Goal: Information Seeking & Learning: Learn about a topic

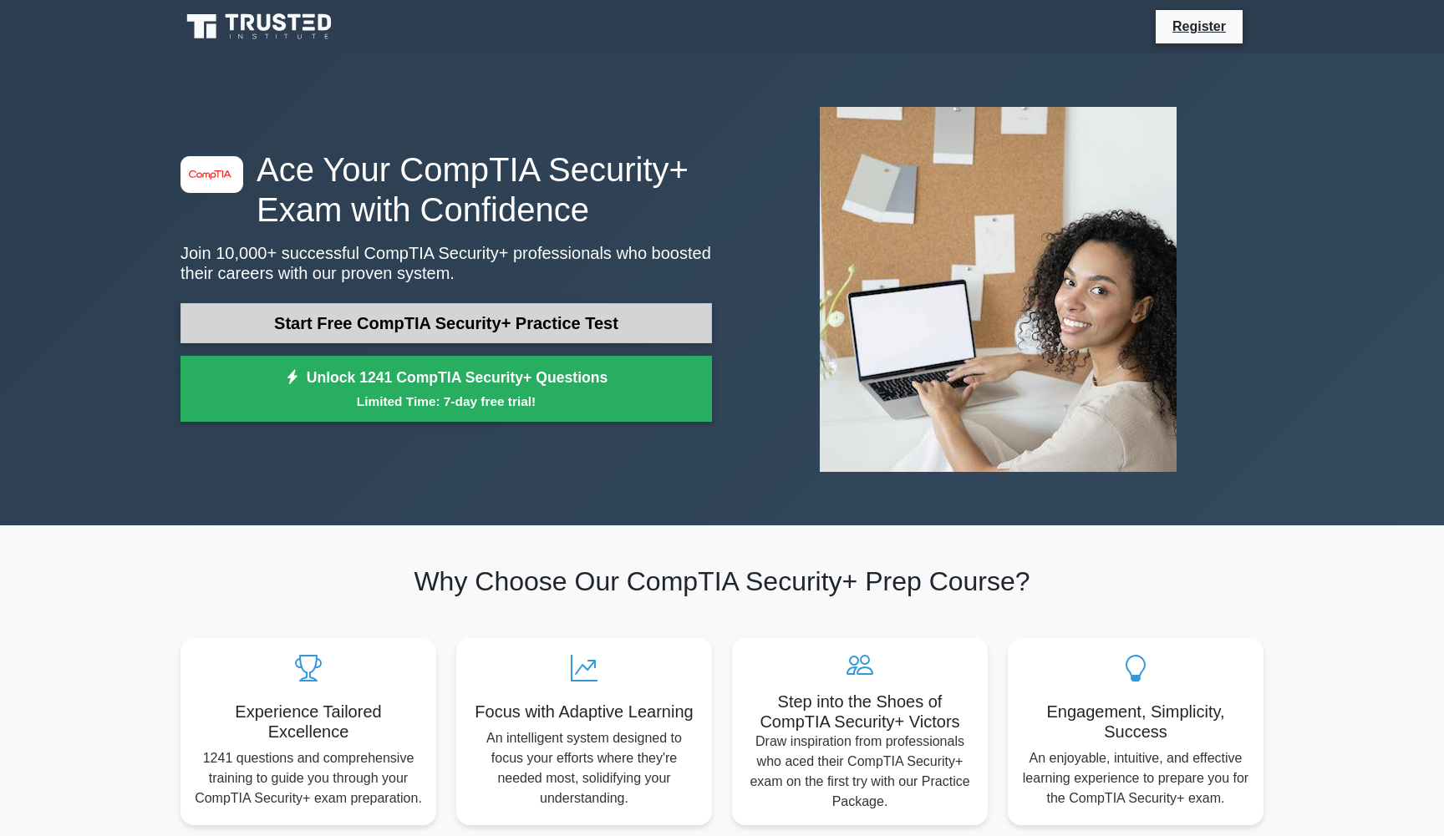
click at [532, 324] on link "Start Free CompTIA Security+ Practice Test" at bounding box center [445, 323] width 531 height 40
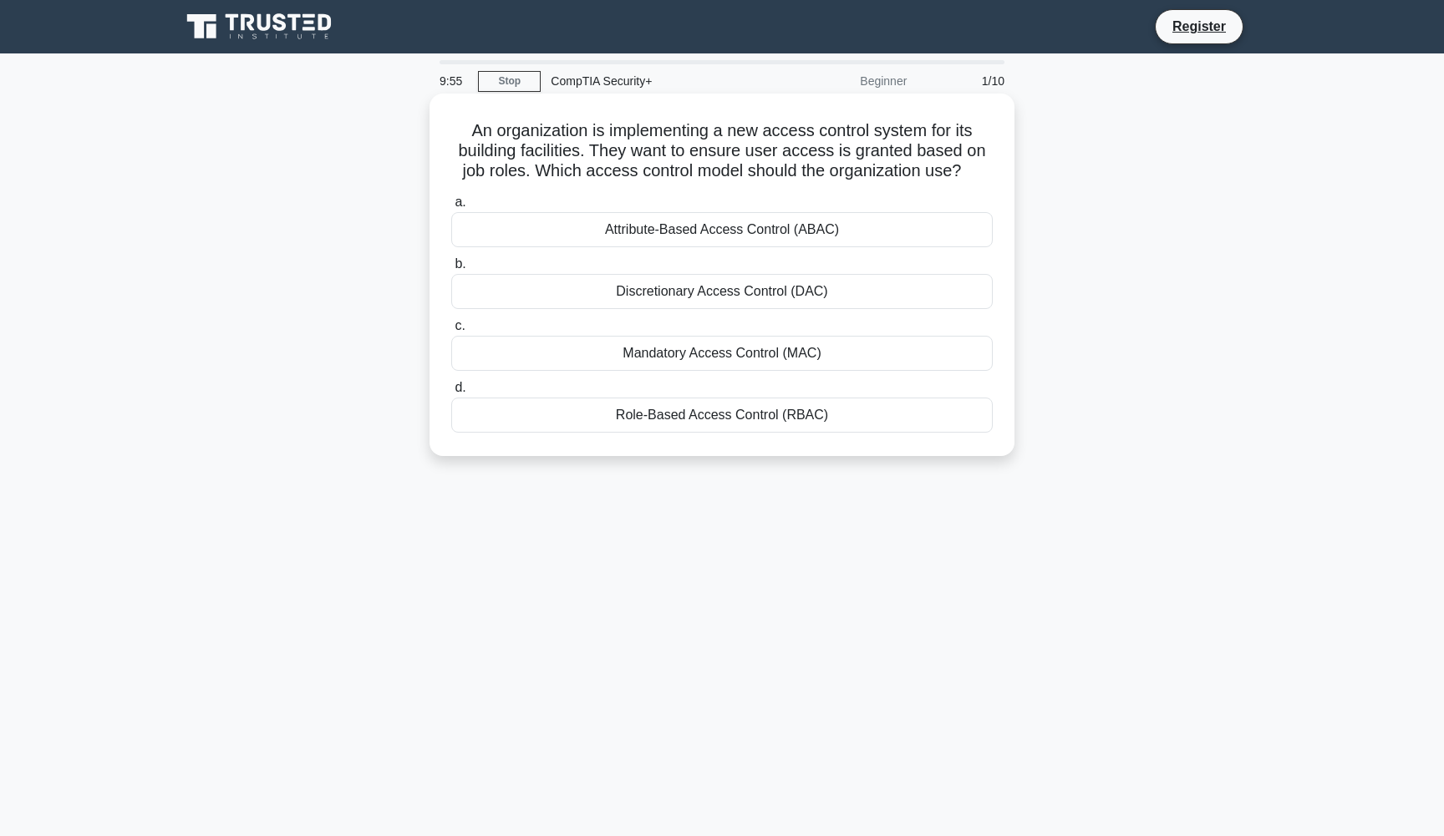
click at [710, 411] on div "Role-Based Access Control (RBAC)" at bounding box center [721, 415] width 541 height 35
click at [451, 393] on input "d. Role-Based Access Control (RBAC)" at bounding box center [451, 388] width 0 height 11
click at [698, 421] on div "Identify areas for improvement and create an action plan." at bounding box center [721, 415] width 541 height 35
click at [451, 393] on input "d. Identify areas for improvement and create an action plan." at bounding box center [451, 388] width 0 height 11
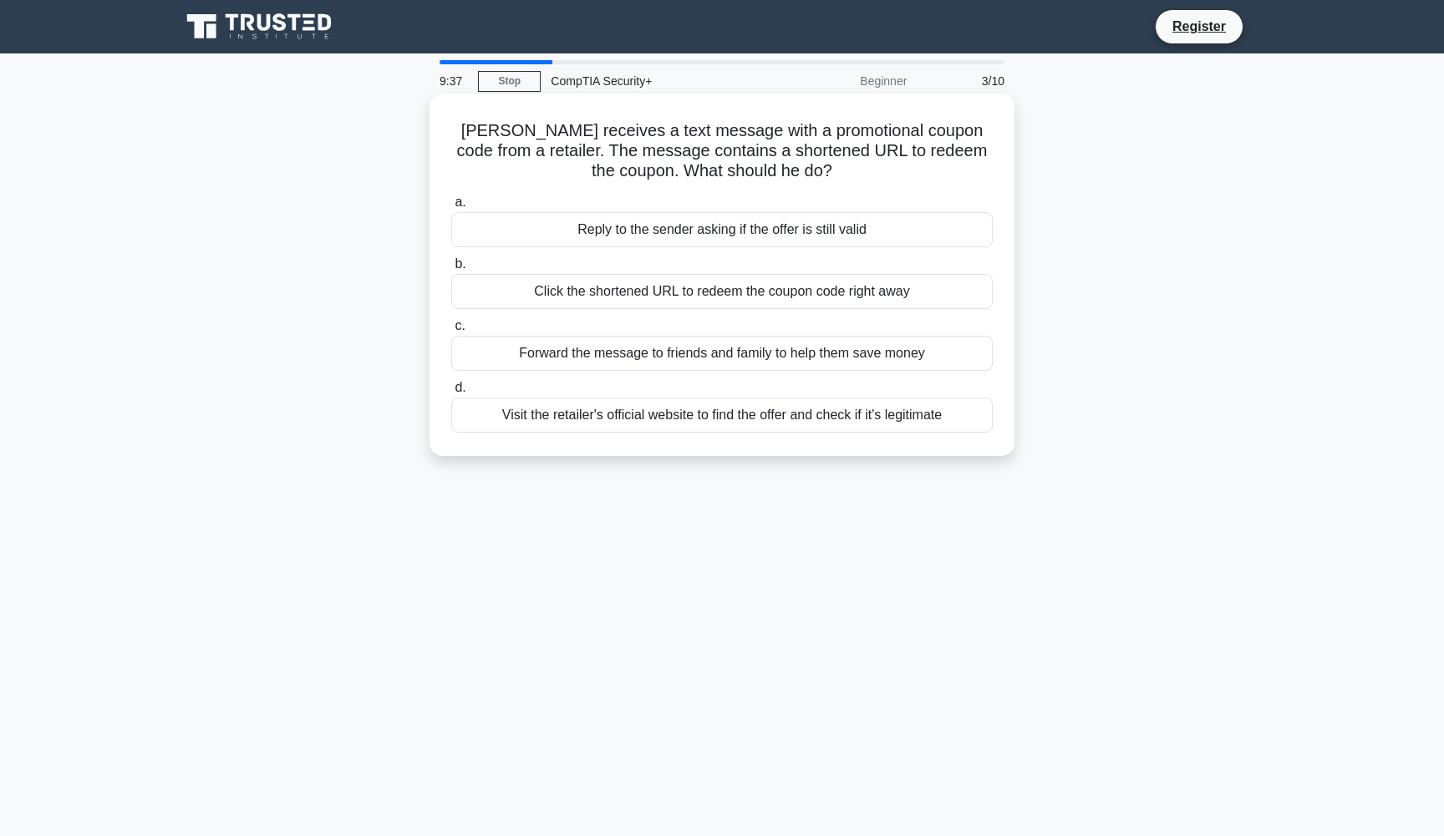
click at [757, 420] on div "Visit the retailer's official website to find the offer and check if it's legit…" at bounding box center [721, 415] width 541 height 35
click at [451, 393] on input "d. Visit the retailer's official website to find the offer and check if it's le…" at bounding box center [451, 388] width 0 height 11
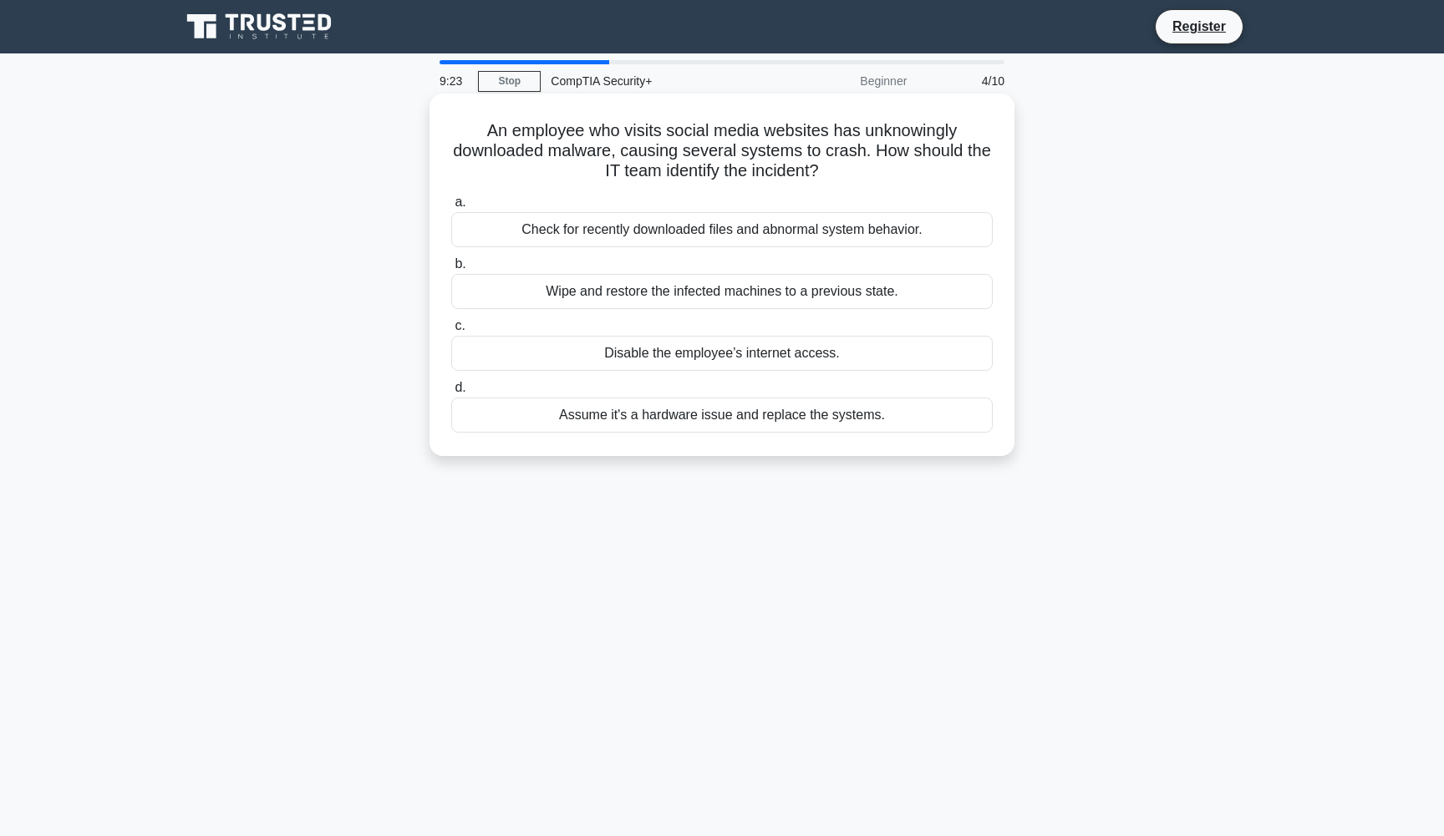
click at [814, 232] on div "Check for recently downloaded files and abnormal system behavior." at bounding box center [721, 229] width 541 height 35
click at [451, 208] on input "a. Check for recently downloaded files and abnormal system behavior." at bounding box center [451, 202] width 0 height 11
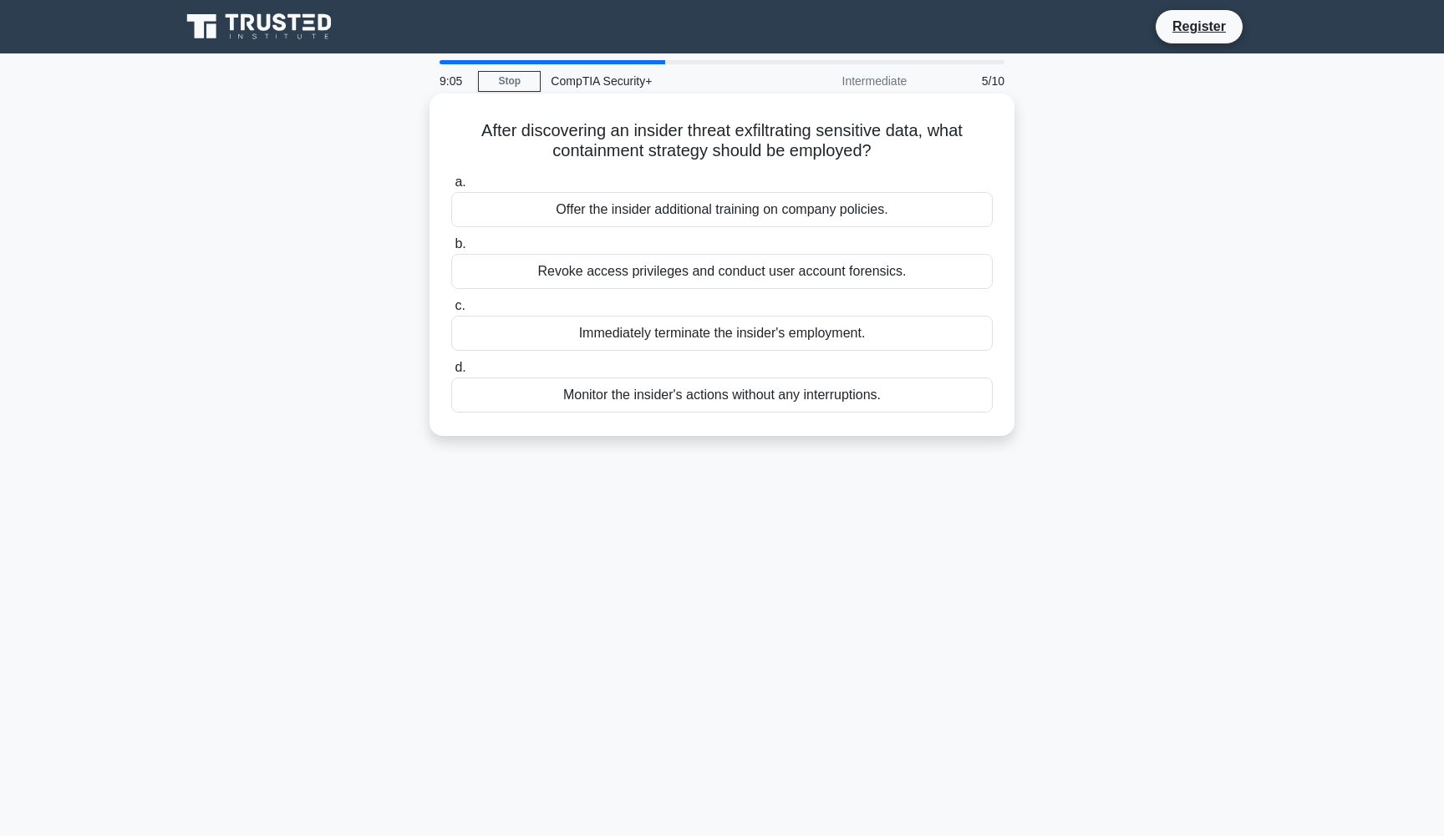
click at [796, 272] on div "Revoke access privileges and conduct user account forensics." at bounding box center [721, 271] width 541 height 35
click at [451, 250] on input "b. Revoke access privileges and conduct user account forensics." at bounding box center [451, 244] width 0 height 11
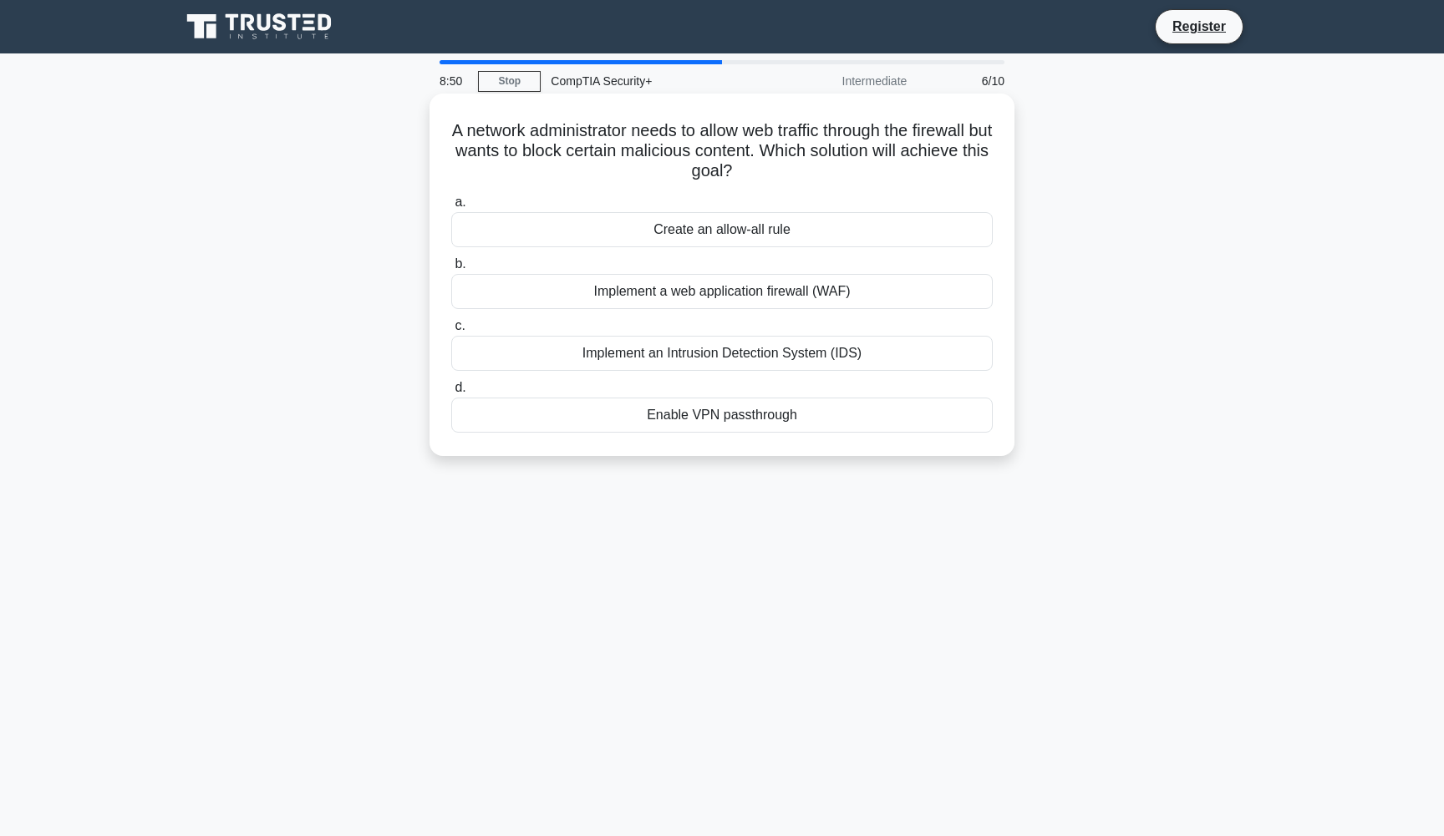
click at [784, 298] on div "Implement a web application firewall (WAF)" at bounding box center [721, 291] width 541 height 35
click at [451, 270] on input "b. Implement a web application firewall (WAF)" at bounding box center [451, 264] width 0 height 11
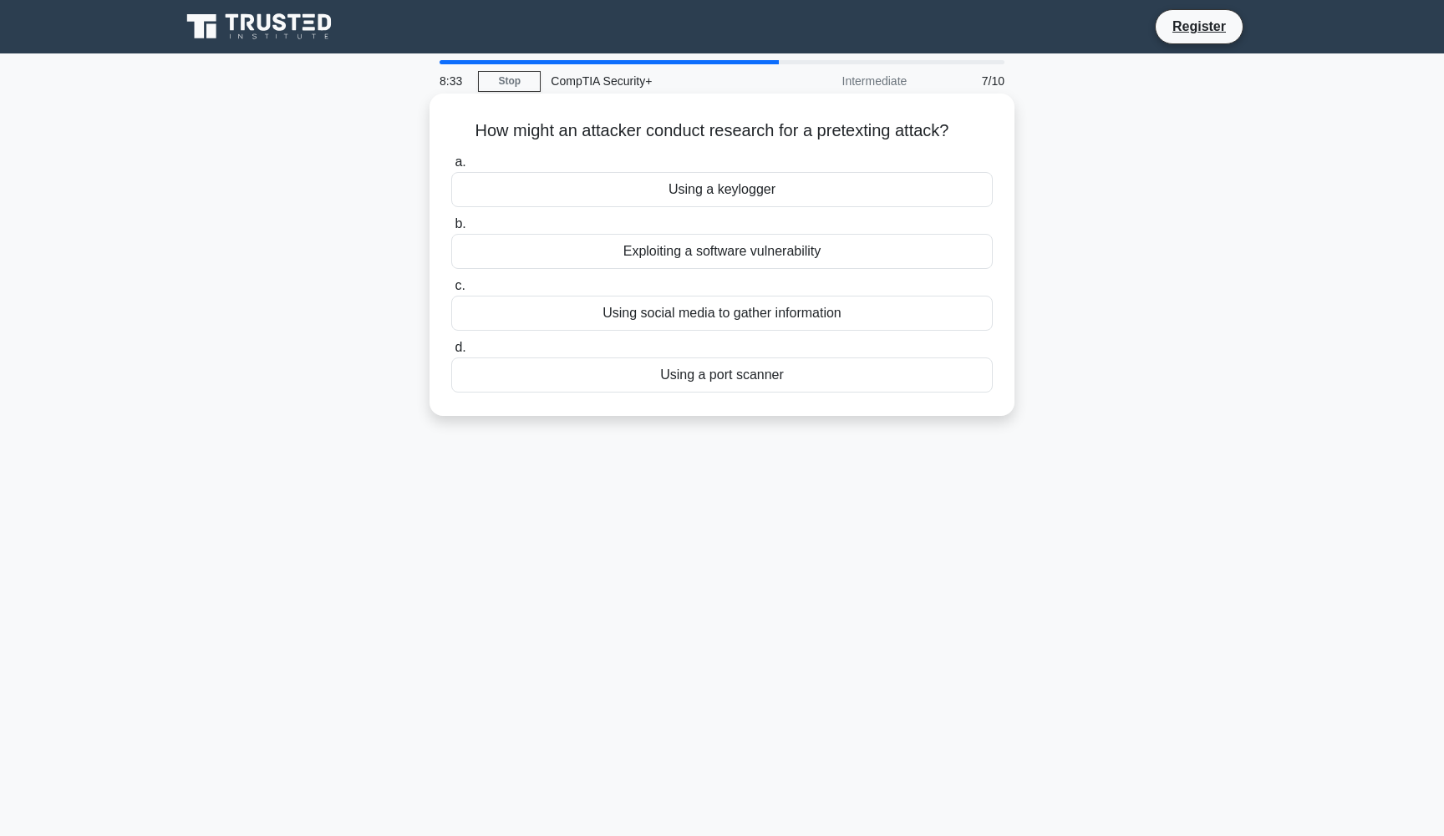
click at [794, 319] on div "Using social media to gather information" at bounding box center [721, 313] width 541 height 35
click at [451, 292] on input "c. Using social media to gather information" at bounding box center [451, 286] width 0 height 11
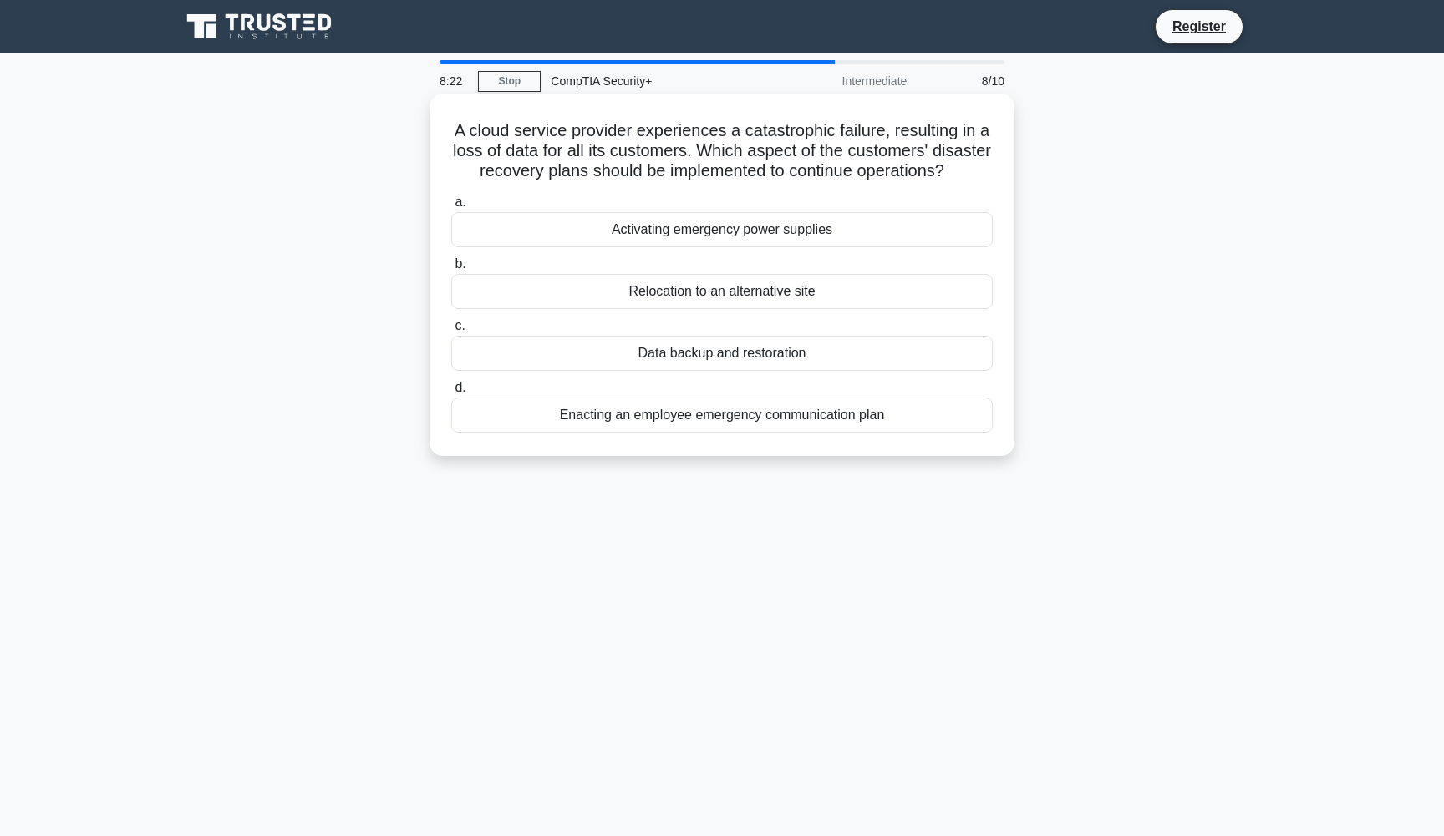
click at [807, 360] on div "Data backup and restoration" at bounding box center [721, 353] width 541 height 35
click at [451, 332] on input "c. Data backup and restoration" at bounding box center [451, 326] width 0 height 11
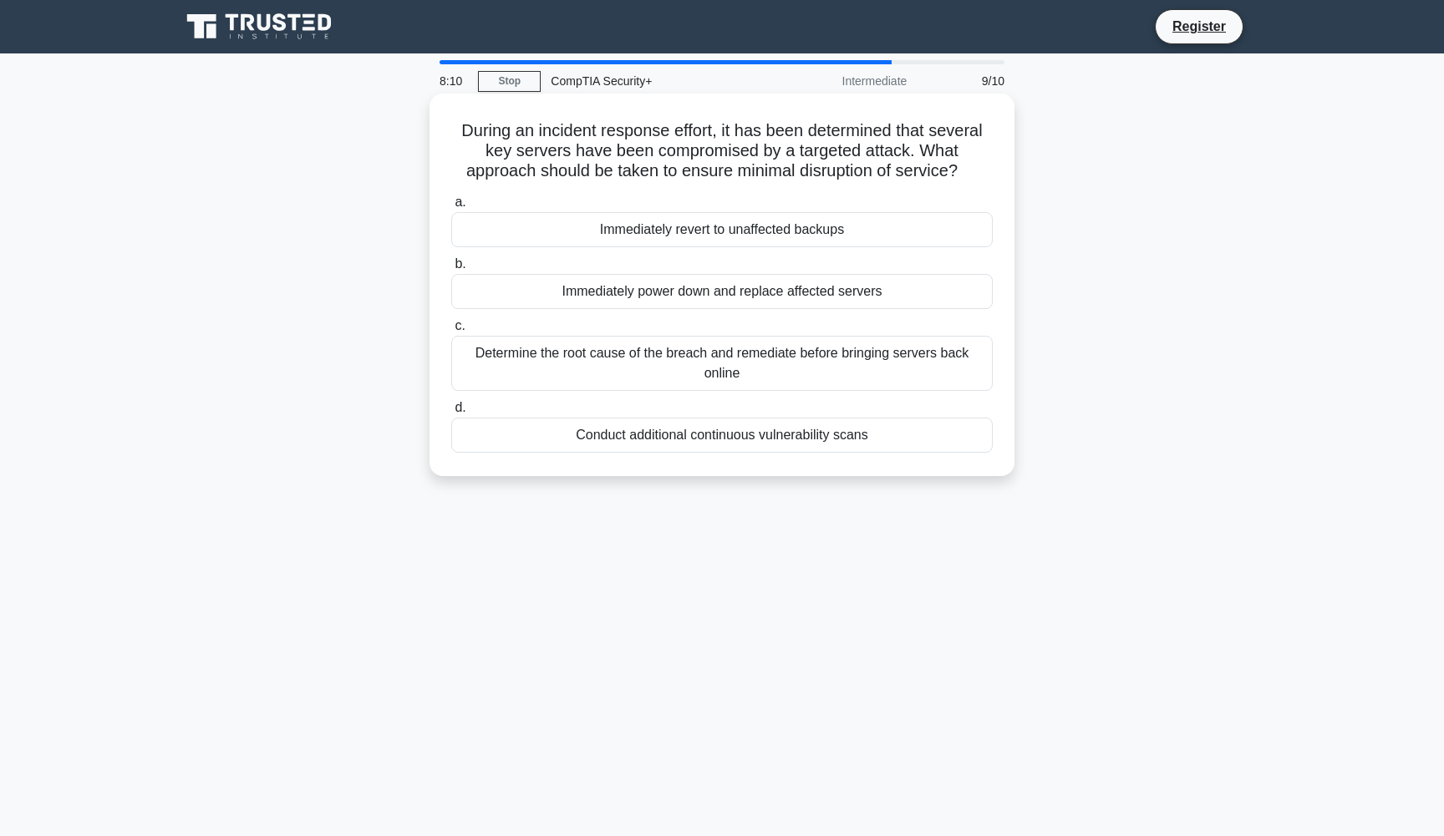
click at [820, 361] on div "Determine the root cause of the breach and remediate before bringing servers ba…" at bounding box center [721, 363] width 541 height 55
click at [451, 332] on input "c. Determine the root cause of the breach and remediate before bringing servers…" at bounding box center [451, 326] width 0 height 11
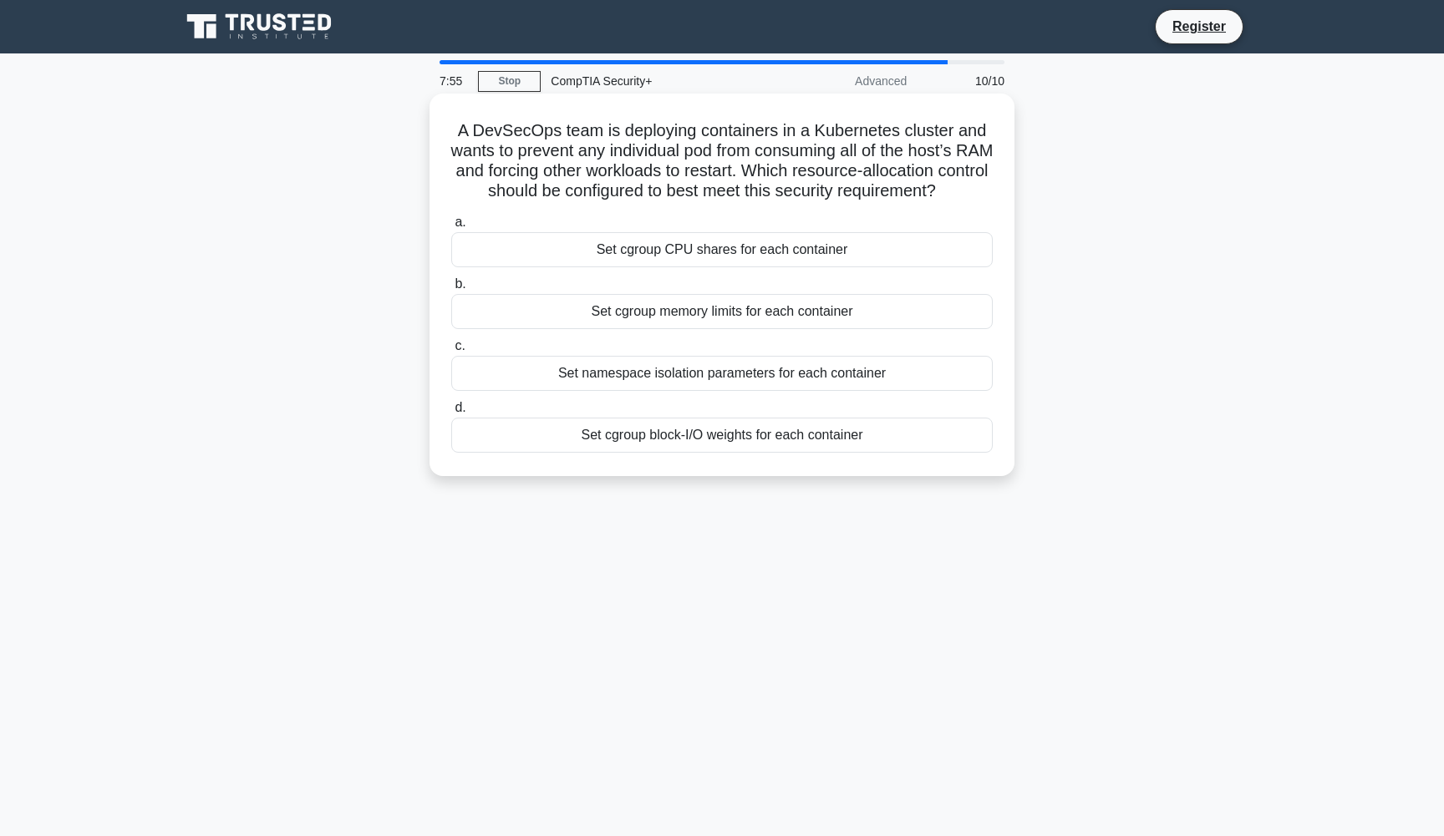
click at [846, 317] on div "Set cgroup memory limits for each container" at bounding box center [721, 311] width 541 height 35
click at [451, 290] on input "b. Set cgroup memory limits for each container" at bounding box center [451, 284] width 0 height 11
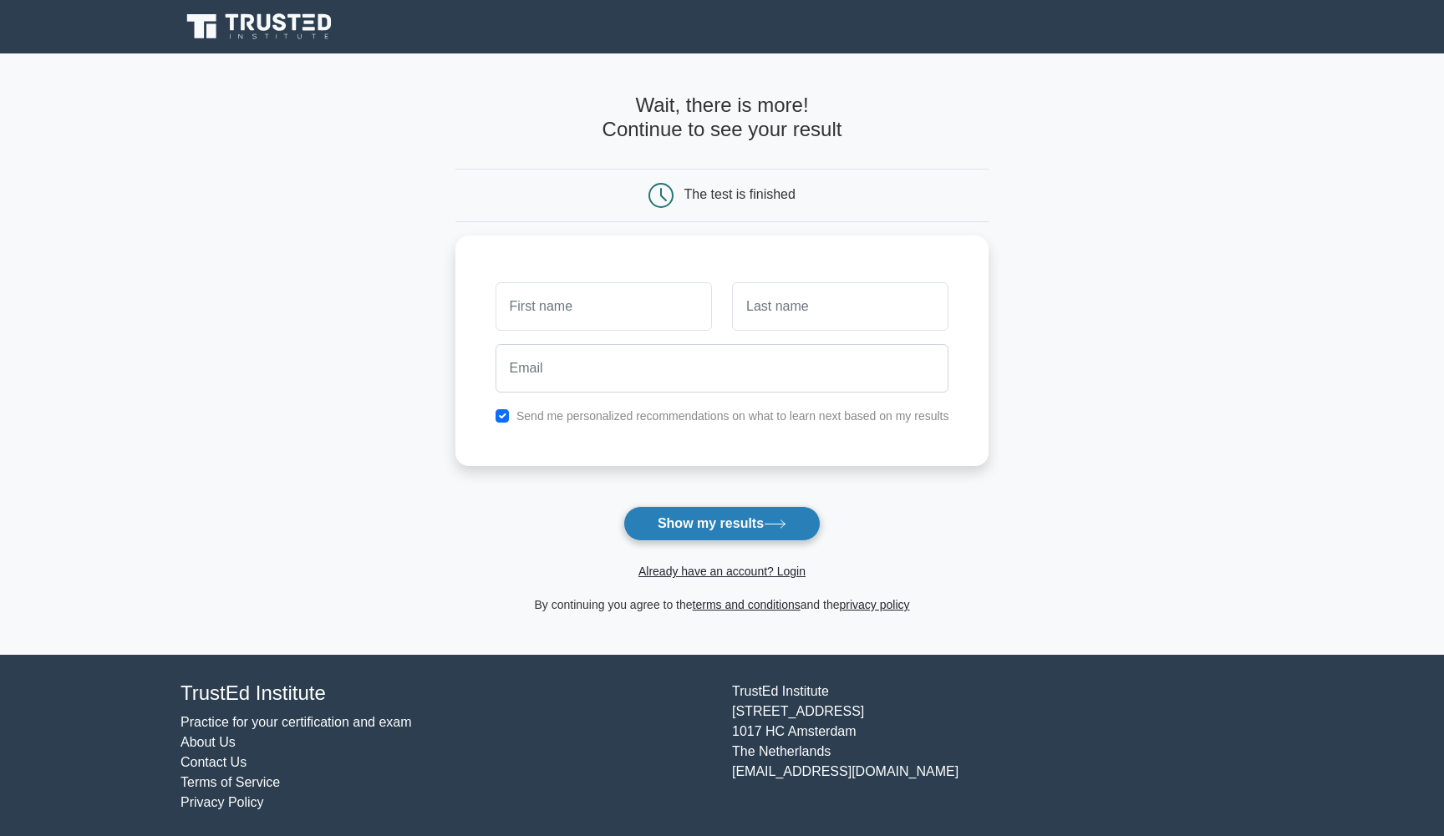
click at [748, 531] on button "Show my results" at bounding box center [721, 523] width 197 height 35
type input "[PERSON_NAME]"
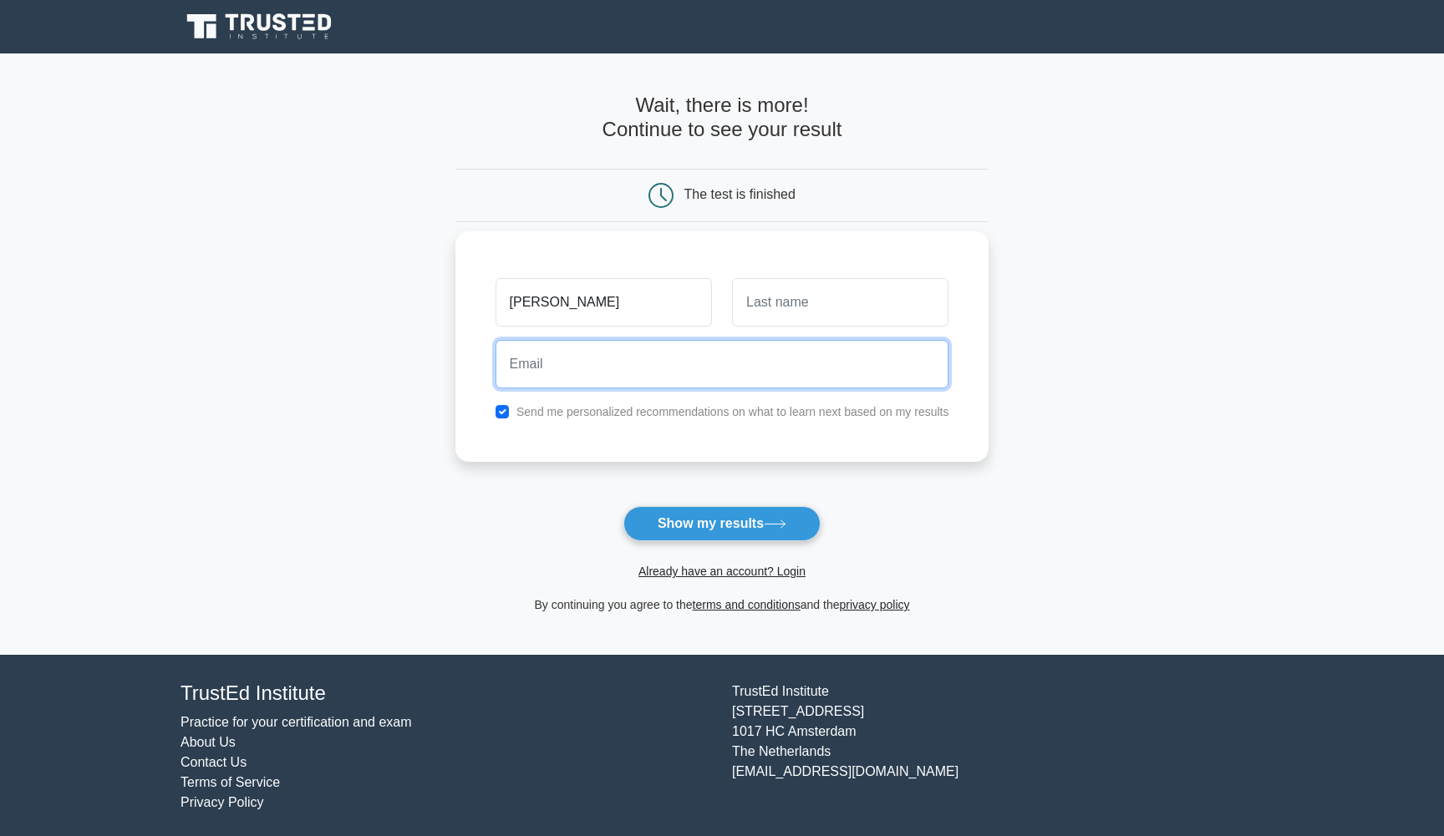
click at [748, 369] on input "email" at bounding box center [722, 364] width 454 height 48
drag, startPoint x: 538, startPoint y: 365, endPoint x: 495, endPoint y: 365, distance: 42.6
click at [495, 365] on input "spam@thestuhrer.net" at bounding box center [722, 364] width 454 height 48
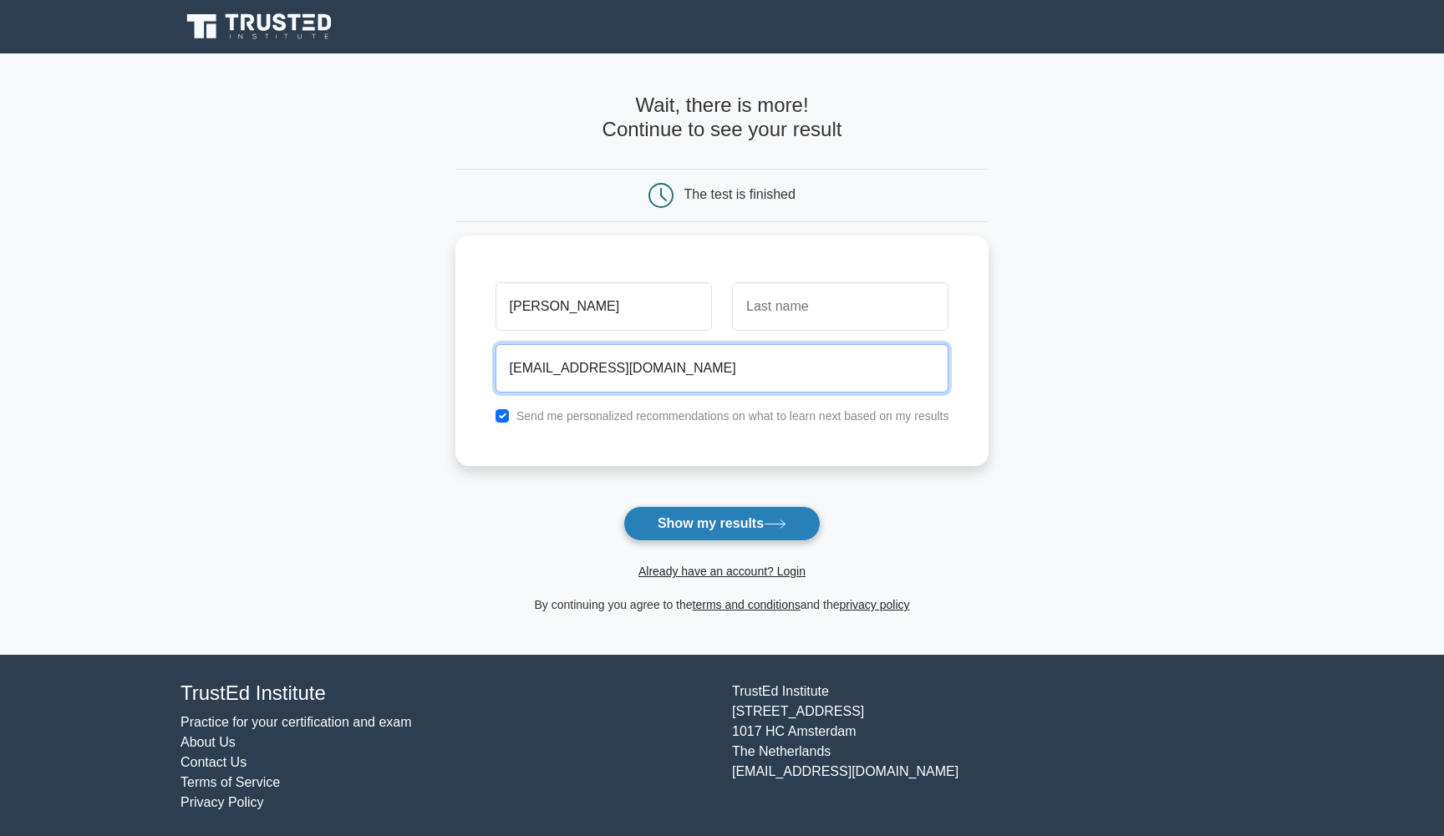
type input "trustedinstitiute@thestuhrer.net"
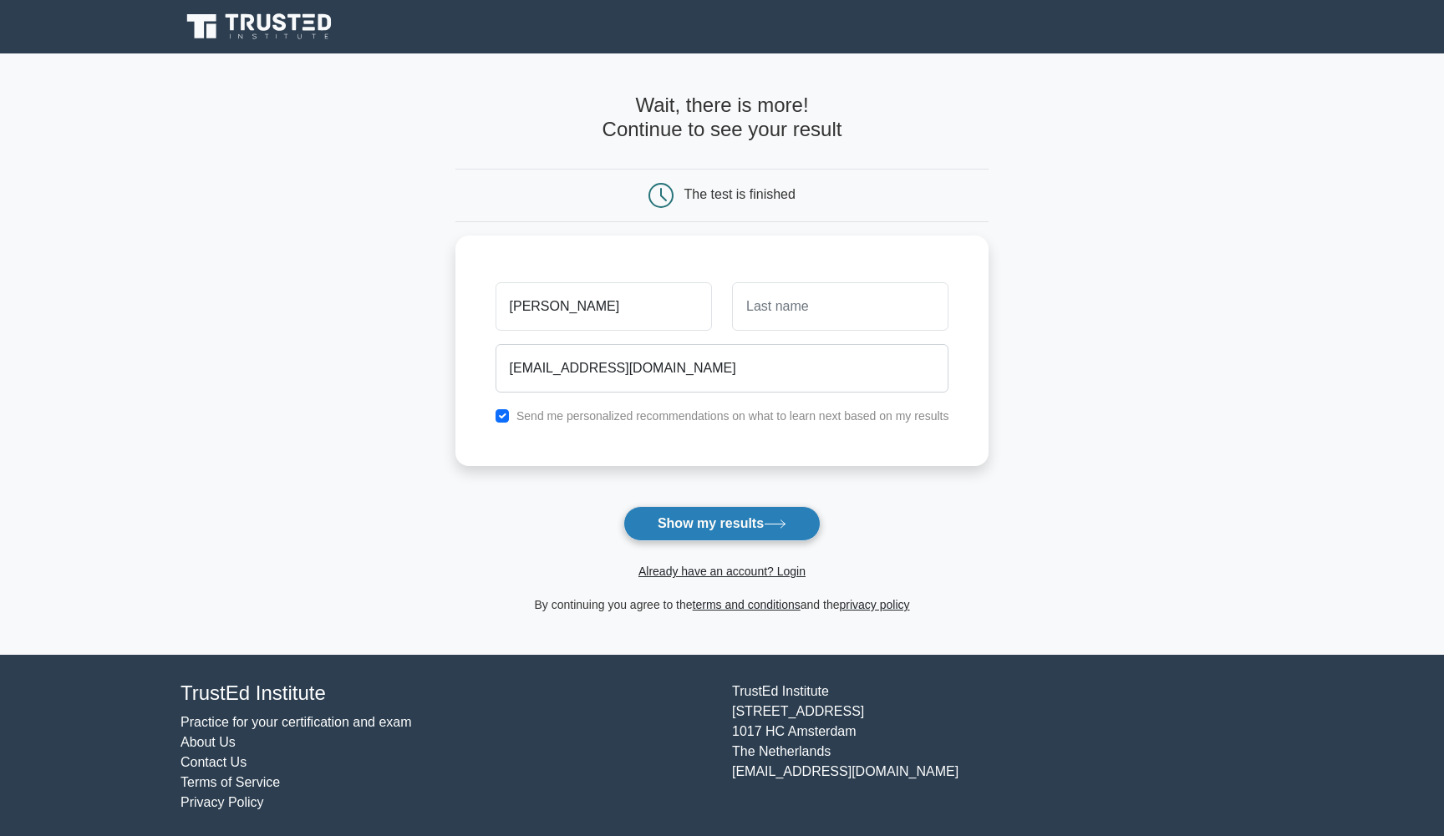
click at [695, 515] on button "Show my results" at bounding box center [721, 523] width 197 height 35
type input "Wallace"
click at [1217, 356] on main "Wait, there is more! Continue to see your result The test is finished Stewart" at bounding box center [722, 353] width 1444 height 601
click at [765, 525] on button "Show my results" at bounding box center [721, 523] width 197 height 35
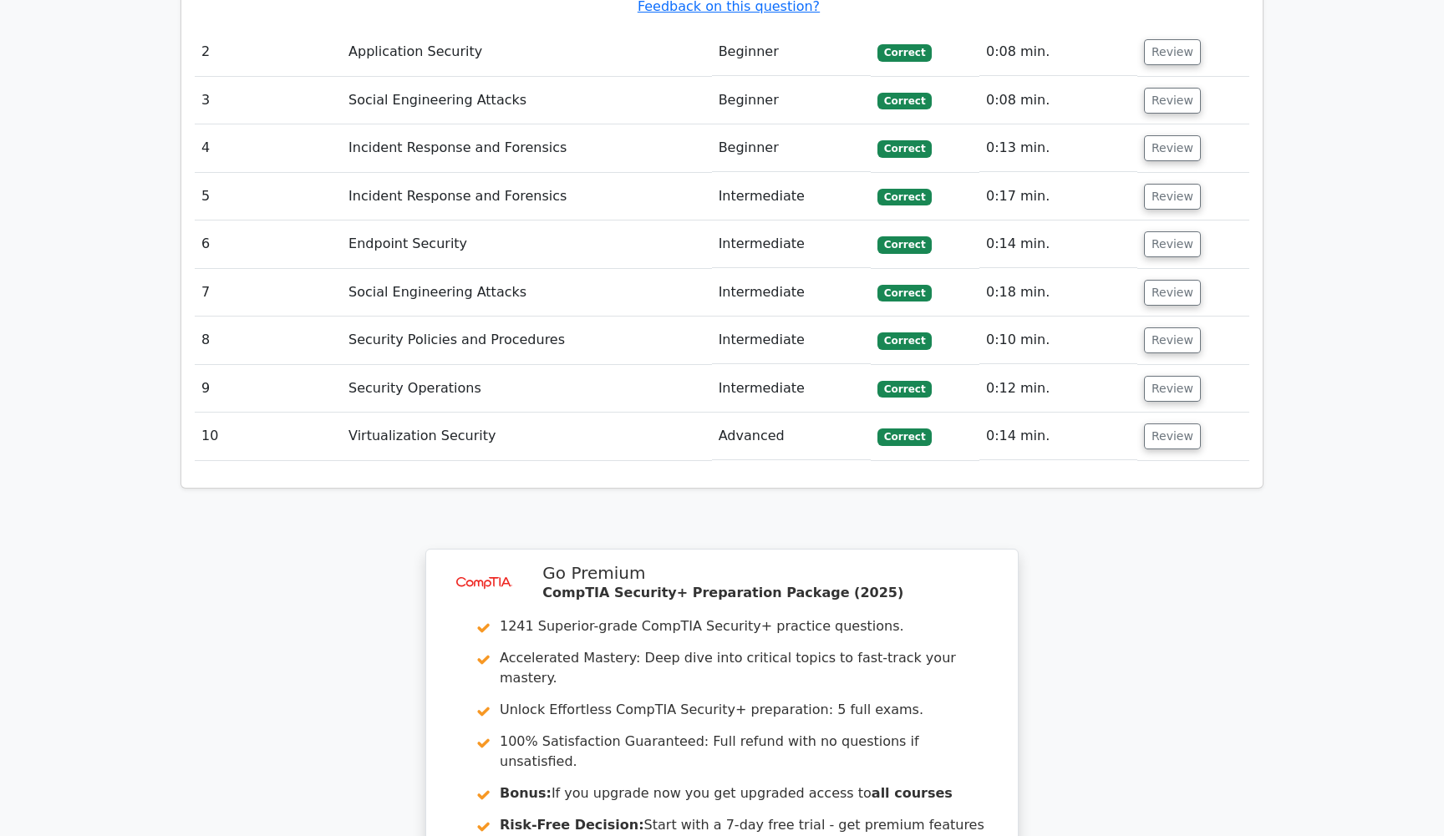
scroll to position [2353, 0]
